Goal: Information Seeking & Learning: Learn about a topic

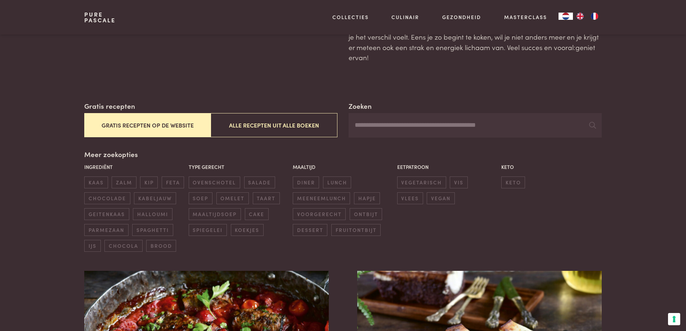
scroll to position [72, 0]
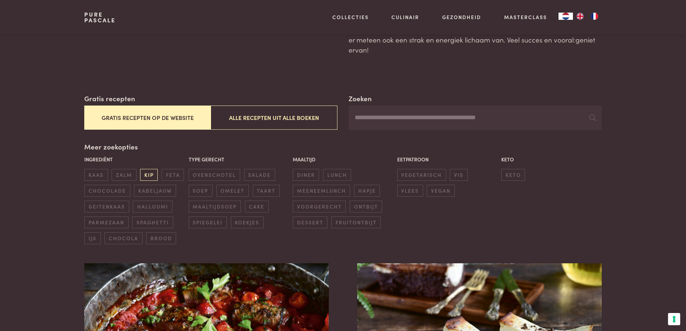
click at [154, 174] on span "kip" at bounding box center [149, 175] width 18 height 12
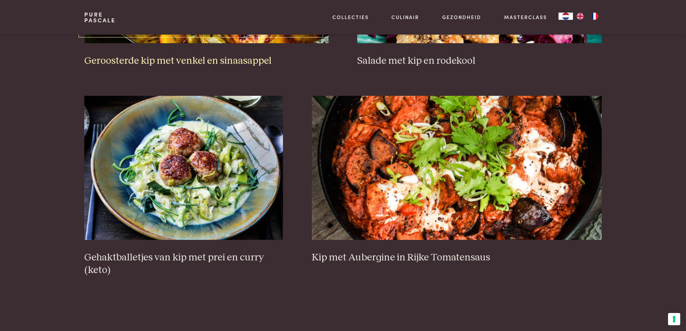
scroll to position [453, 0]
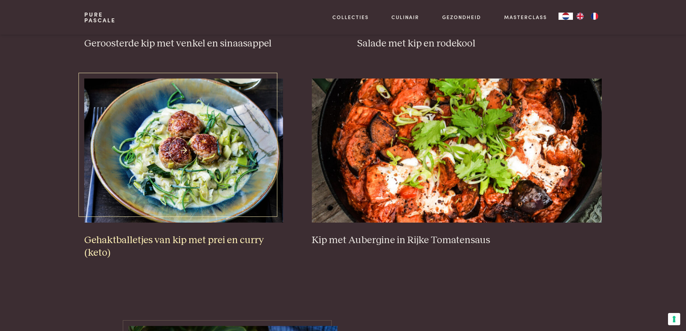
click at [205, 188] on img at bounding box center [183, 151] width 199 height 144
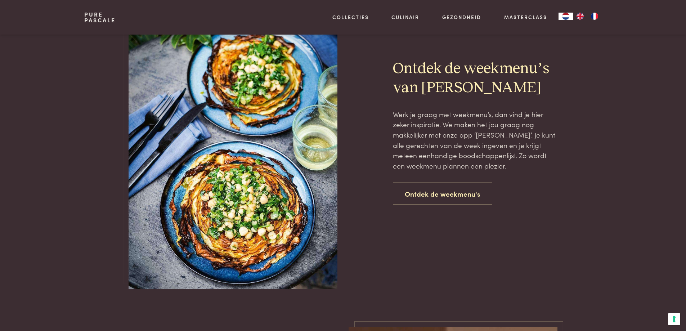
scroll to position [814, 0]
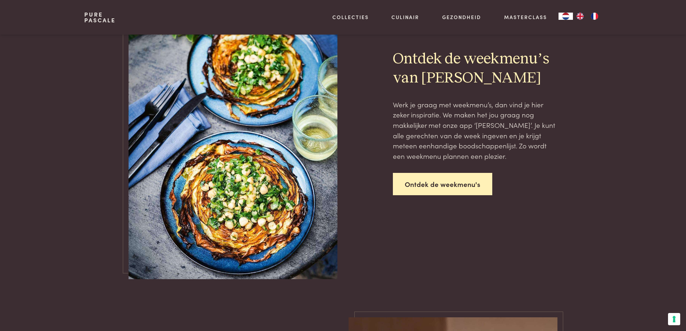
click at [445, 188] on link "Ontdek de weekmenu's" at bounding box center [442, 184] width 99 height 23
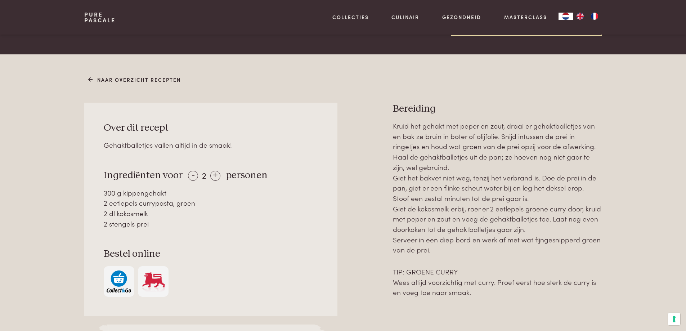
scroll to position [288, 0]
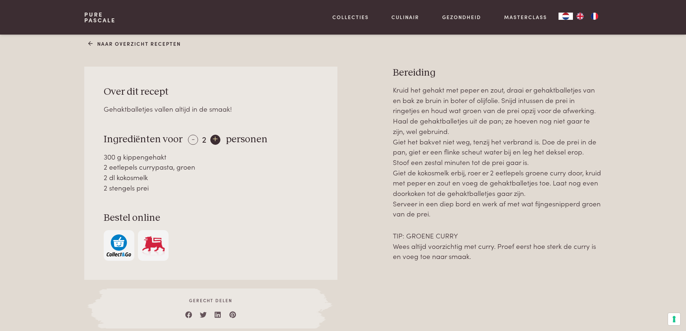
click at [213, 140] on div "+" at bounding box center [215, 140] width 10 height 10
click at [213, 140] on div "+" at bounding box center [216, 140] width 10 height 10
click at [216, 138] on div "+" at bounding box center [216, 140] width 10 height 10
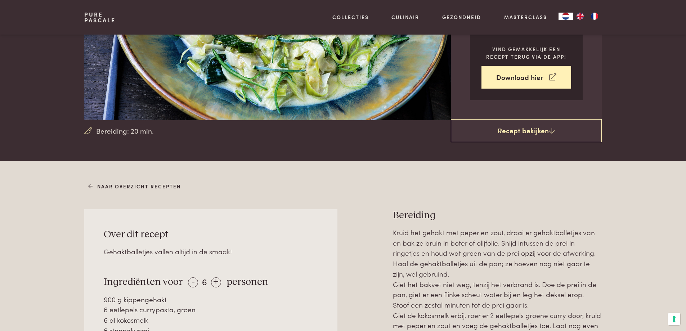
scroll to position [108, 0]
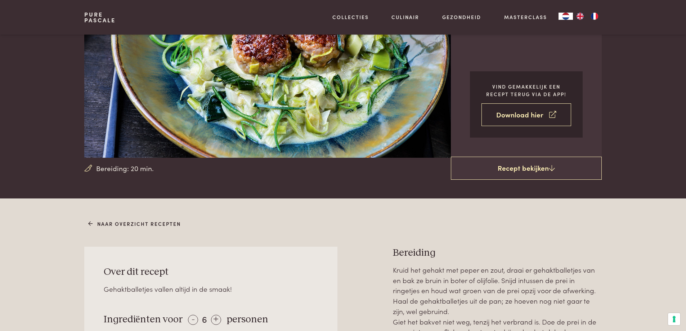
click at [523, 114] on link "Download hier" at bounding box center [526, 114] width 90 height 23
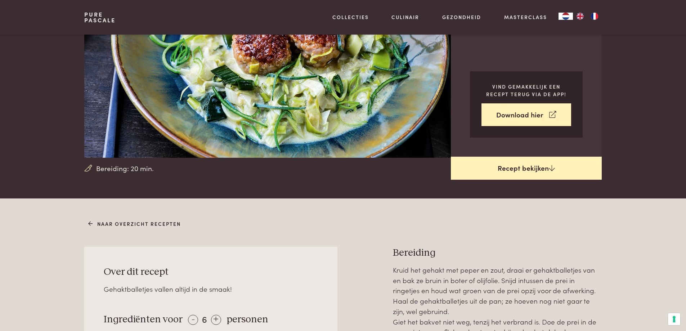
click at [545, 170] on link "Recept bekijken" at bounding box center [526, 168] width 151 height 23
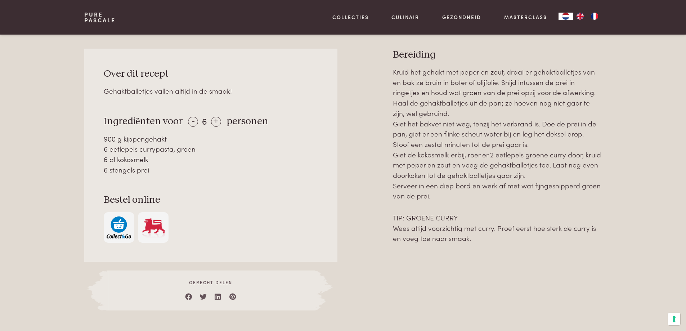
scroll to position [306, 0]
drag, startPoint x: 94, startPoint y: 49, endPoint x: 571, endPoint y: 243, distance: 515.2
click at [571, 243] on div "Over dit recept Gehaktballetjes vallen altijd in de smaak! Ingrediënten voor - …" at bounding box center [342, 179] width 517 height 262
copy div "Over dit recept Gehaktballetjes vallen altijd in de smaak! Ingrediënten voor - …"
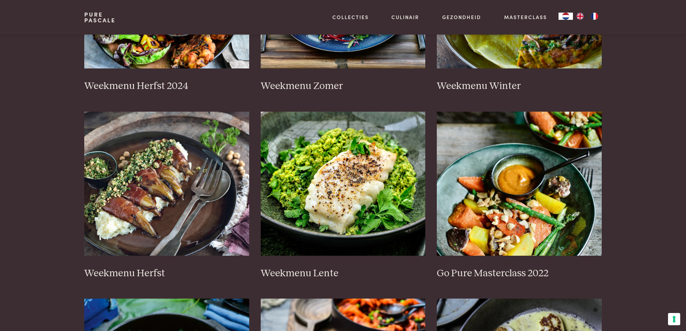
scroll to position [288, 0]
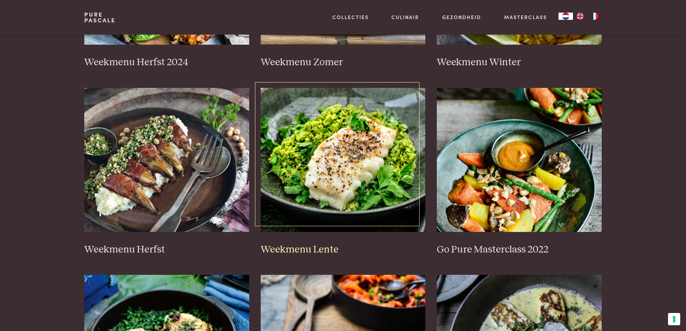
click at [369, 167] on img at bounding box center [343, 160] width 165 height 144
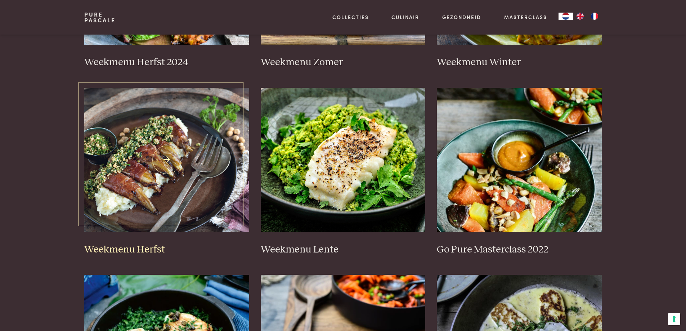
click at [190, 161] on img at bounding box center [166, 160] width 165 height 144
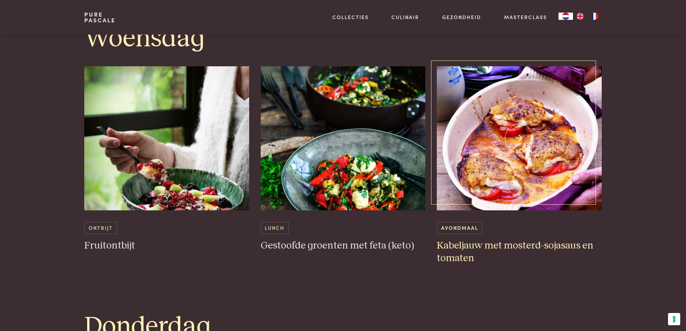
scroll to position [972, 0]
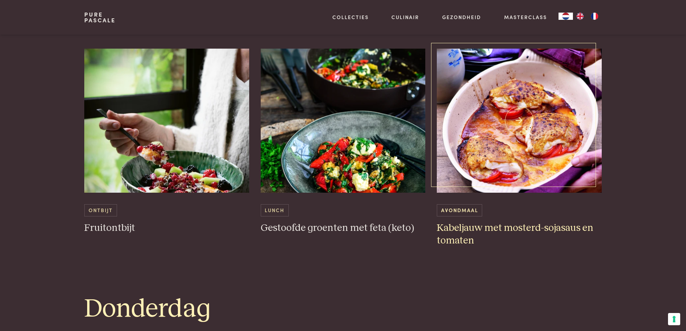
click at [522, 227] on h3 "Kabeljauw met mosterd-sojasaus en tomaten" at bounding box center [519, 234] width 165 height 25
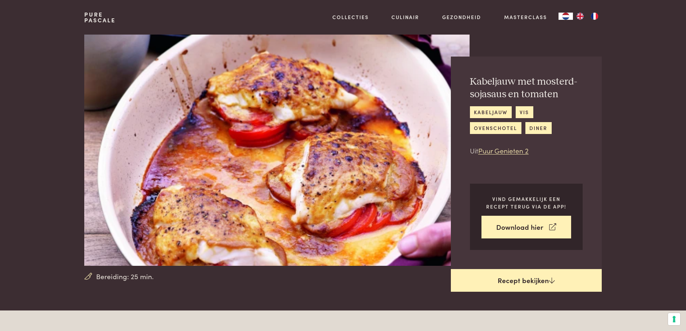
click at [533, 280] on link "Recept bekijken" at bounding box center [526, 280] width 151 height 23
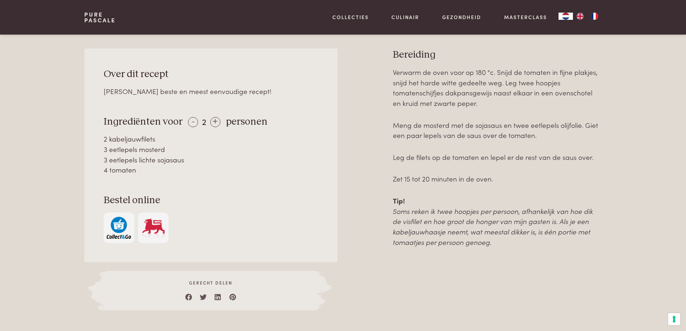
scroll to position [310, 0]
click at [213, 122] on div "+" at bounding box center [215, 122] width 10 height 10
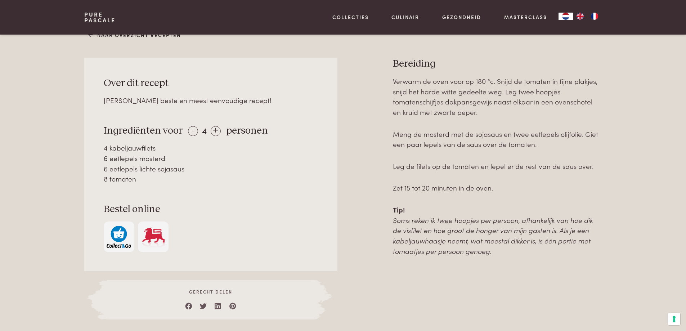
scroll to position [274, 0]
